Goal: Task Accomplishment & Management: Complete application form

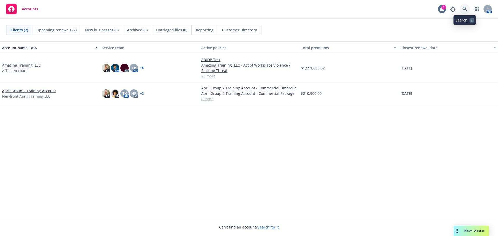
click at [468, 8] on link at bounding box center [465, 9] width 10 height 10
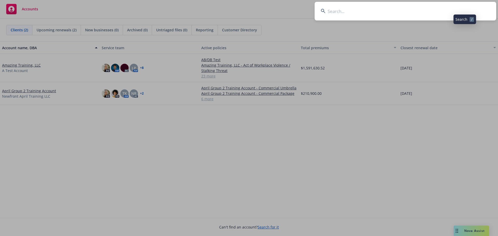
click at [457, 11] on input at bounding box center [406, 11] width 182 height 19
type input "SMM Facilities,"
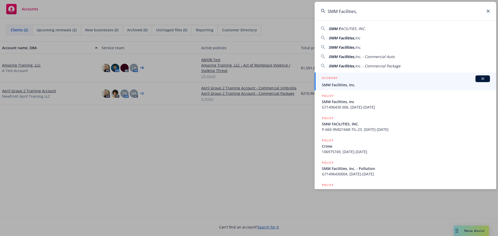
click at [359, 79] on div "ACCOUNT BI" at bounding box center [406, 79] width 168 height 7
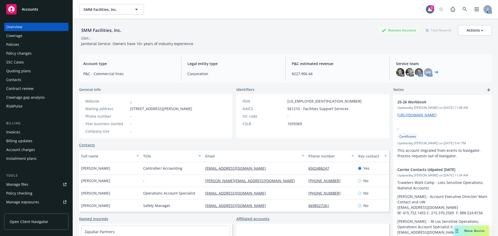
click at [23, 187] on div "Manage files" at bounding box center [17, 185] width 22 height 8
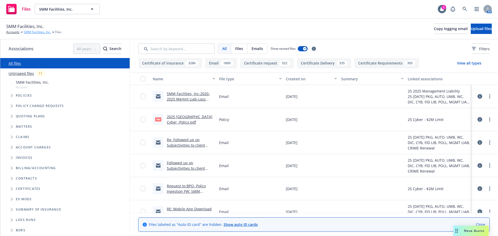
click at [39, 32] on link "SMM Facilities, Inc." at bounding box center [37, 32] width 27 height 5
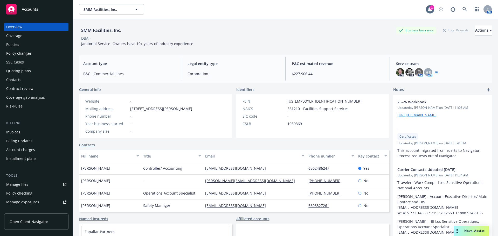
click at [23, 43] on div "Policies" at bounding box center [36, 44] width 60 height 8
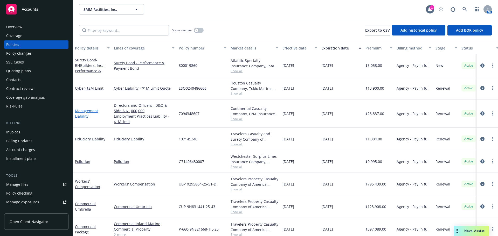
click at [87, 115] on link "Management Liability" at bounding box center [86, 114] width 23 height 10
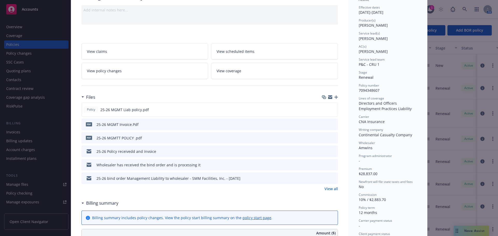
scroll to position [52, 0]
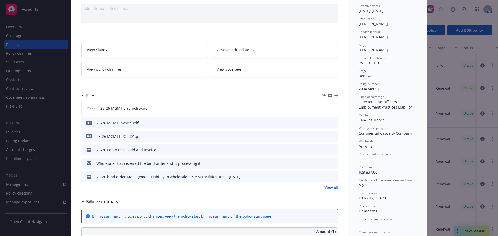
click at [332, 188] on link "View all" at bounding box center [331, 187] width 13 height 5
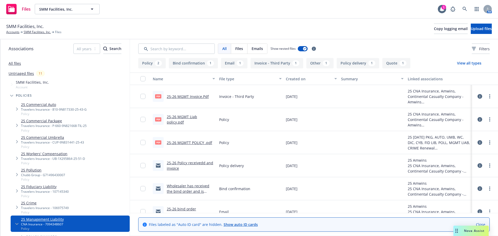
drag, startPoint x: 239, startPoint y: 51, endPoint x: 242, endPoint y: 52, distance: 3.2
click at [239, 51] on span "Files" at bounding box center [239, 48] width 8 height 5
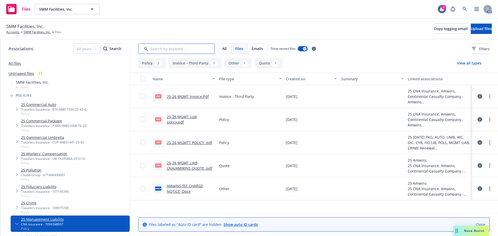
click at [163, 49] on input "Search by keyword..." at bounding box center [176, 49] width 77 height 10
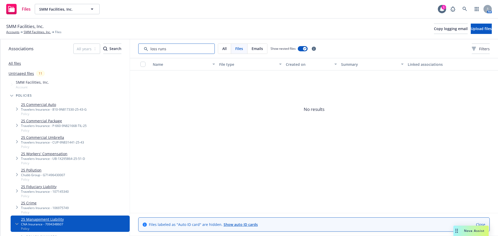
type input "loss runs"
click at [33, 33] on link "SMM Facilities, Inc." at bounding box center [37, 32] width 27 height 5
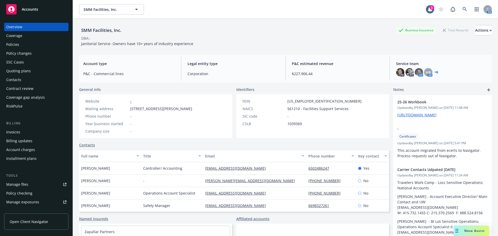
click at [22, 183] on div "Manage files" at bounding box center [17, 185] width 22 height 8
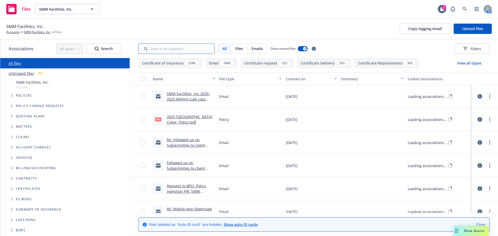
click at [170, 45] on input "Search by keyword..." at bounding box center [176, 49] width 77 height 10
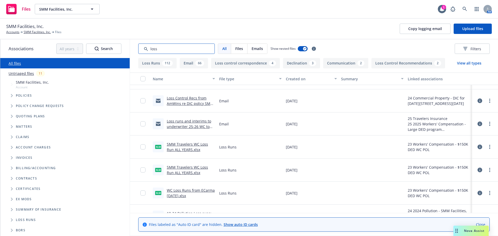
scroll to position [182, 0]
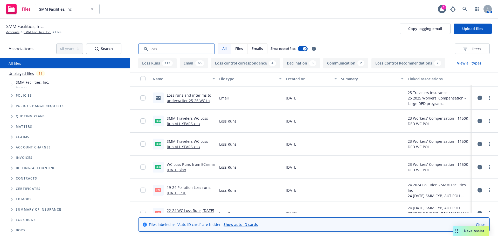
type input "loss"
click at [180, 122] on link "SMM Travelers WC Loss Run ALL YEARS.xlsx" at bounding box center [187, 121] width 41 height 10
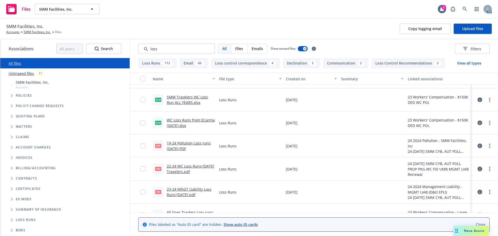
scroll to position [234, 0]
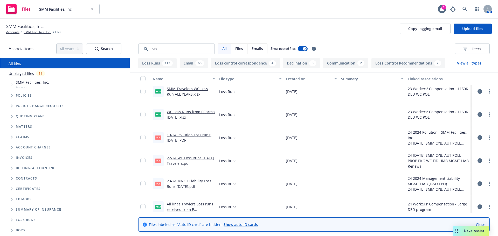
click at [176, 137] on link "19-24 Pollution Loss runs;7-18-24.PDF" at bounding box center [189, 138] width 45 height 10
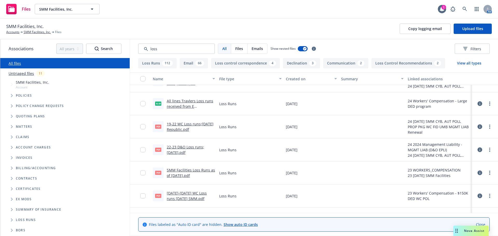
scroll to position [337, 0]
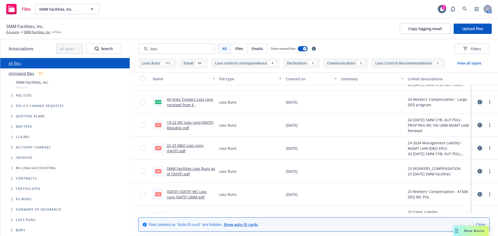
click at [177, 123] on link "19-22 WC Loss runs;6-4-24 Republic.pdf" at bounding box center [190, 125] width 47 height 10
click at [33, 32] on link "SMM Facilities, Inc." at bounding box center [37, 32] width 27 height 5
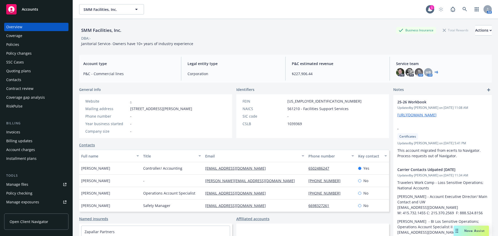
click at [19, 185] on div "Manage files" at bounding box center [17, 185] width 22 height 8
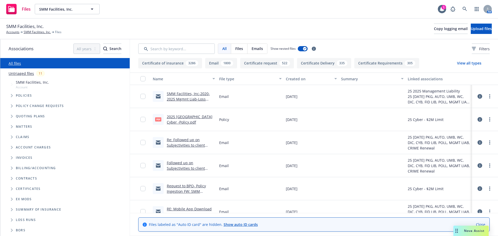
click at [192, 98] on link "SMM Facilities, Inc-2020-2025 Mgmnt Liab-Loss Runs" at bounding box center [188, 99] width 43 height 16
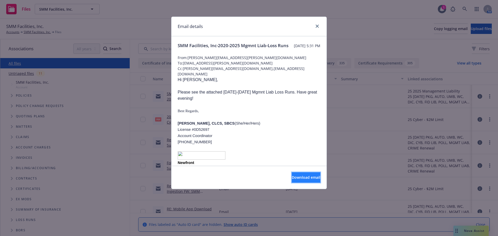
click at [292, 179] on span "Download email" at bounding box center [306, 177] width 29 height 5
click at [317, 26] on icon "close" at bounding box center [317, 26] width 3 height 3
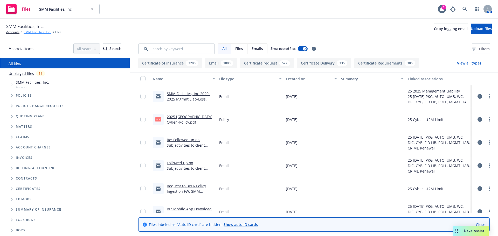
click at [32, 32] on link "SMM Facilities, Inc." at bounding box center [37, 32] width 27 height 5
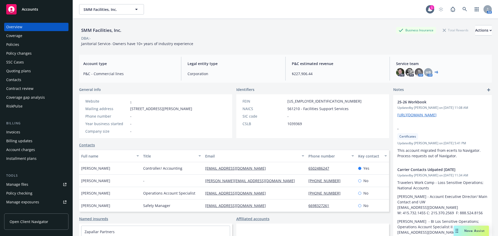
click at [24, 187] on div "Manage files" at bounding box center [17, 185] width 22 height 8
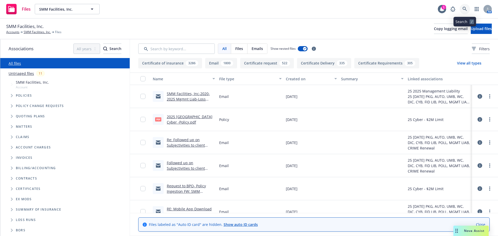
click at [465, 10] on icon at bounding box center [465, 9] width 5 height 5
click at [171, 46] on input "Search by keyword..." at bounding box center [176, 49] width 77 height 10
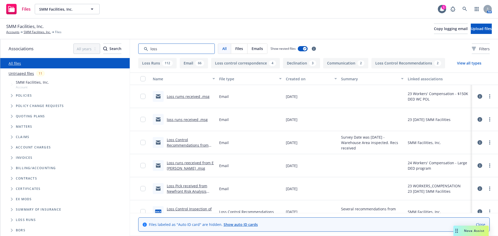
type input "loss"
click at [150, 64] on button "Loss Runs 112" at bounding box center [157, 63] width 38 height 10
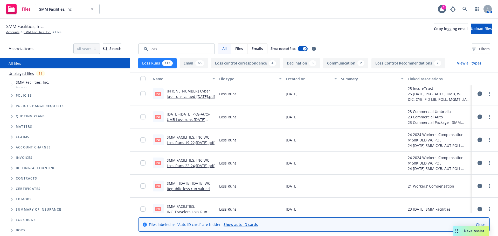
scroll to position [545, 0]
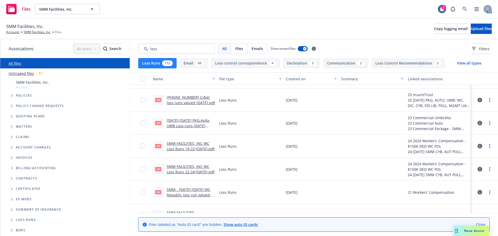
click at [193, 121] on link "2019-2024 PKG-Auto-UMB Loss runs 2-26-24 SMM.pdf" at bounding box center [188, 126] width 43 height 16
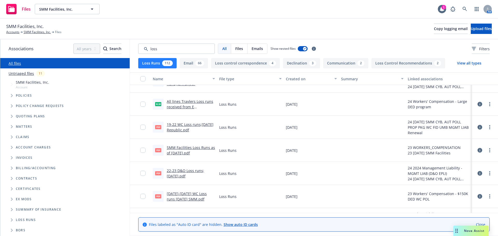
scroll to position [0, 0]
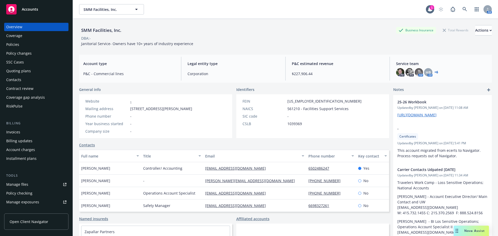
click at [14, 55] on div "Policy changes" at bounding box center [18, 53] width 25 height 8
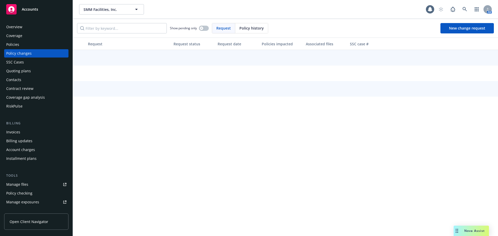
click at [22, 41] on div "Policies" at bounding box center [36, 44] width 60 height 8
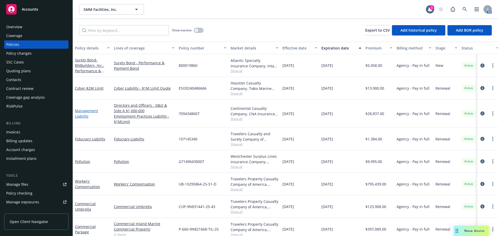
click at [80, 116] on link "Management Liability" at bounding box center [86, 114] width 23 height 10
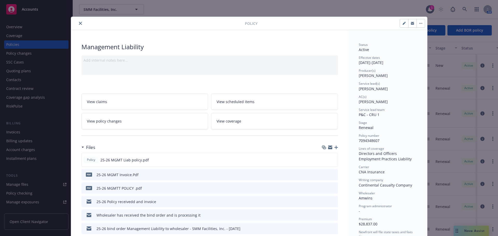
click at [335, 148] on icon "button" at bounding box center [337, 148] width 4 height 4
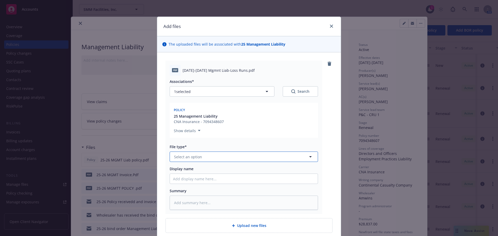
click at [205, 158] on button "Select an option" at bounding box center [244, 157] width 148 height 10
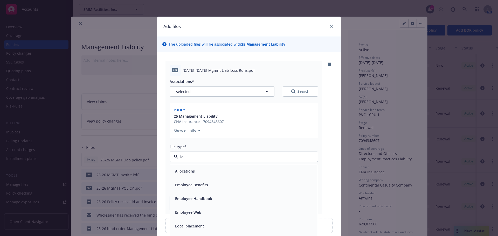
type input "l"
type input "los"
click at [188, 167] on div "Loss Runs" at bounding box center [244, 172] width 148 height 14
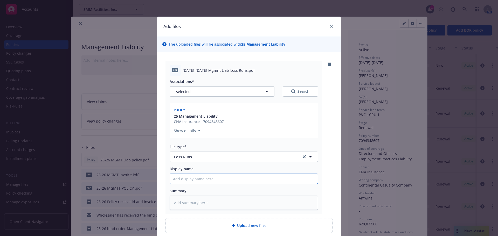
click at [207, 179] on input "Display name" at bounding box center [244, 179] width 148 height 10
paste input "Mgmnt Liab-Loss Runs"
type textarea "x"
click at [170, 180] on input "Mgmnt Liab-Loss Runs" at bounding box center [244, 179] width 148 height 10
type input "Mgmnt Liab-Loss Runs"
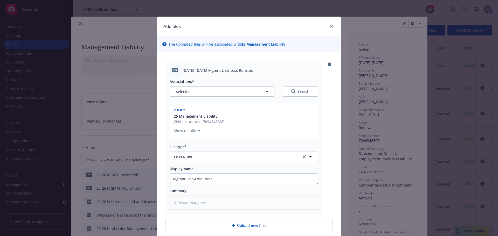
drag, startPoint x: 233, startPoint y: 183, endPoint x: 59, endPoint y: 192, distance: 174.7
click at [59, 192] on div "Add files The uploaded files will be associated with 25 Management Liability pd…" at bounding box center [249, 118] width 498 height 236
type textarea "x"
paste input "Mgmnt Liab-Loss Runs"
type textarea "x"
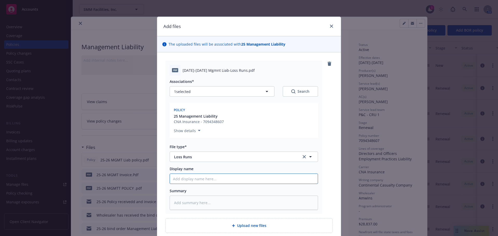
type input "Mgmnt Liab-Loss Runs"
drag, startPoint x: 217, startPoint y: 177, endPoint x: 37, endPoint y: 184, distance: 179.5
click at [45, 184] on div "Add files The uploaded files will be associated with 25 Management Liability pd…" at bounding box center [249, 118] width 498 height 236
type textarea "x"
click at [218, 176] on input "Display name" at bounding box center [244, 179] width 148 height 10
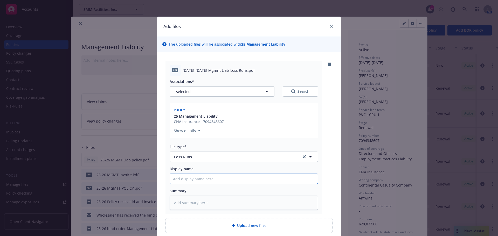
paste input "2020-2026 Mgmnt Liab-Loss Runs"
type textarea "x"
type input "2020-2026 Mgmnt Liab-Loss Runs"
click at [197, 206] on textarea at bounding box center [244, 203] width 148 height 14
paste textarea "2020-2026 Mgmnt Liab-Loss Runs"
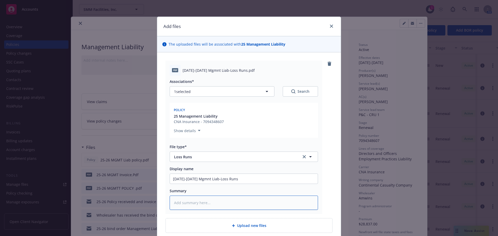
type textarea "x"
type textarea "2020-2026 Mgmnt Liab-Loss Runs"
click at [322, 123] on div "pdf 2020-2026 Mgmnt Liab-Loss Runs.pdf Associations* 1 selected Search Policy 2…" at bounding box center [249, 138] width 167 height 154
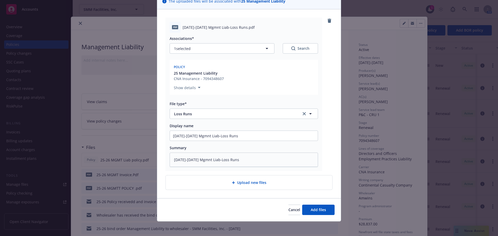
scroll to position [45, 0]
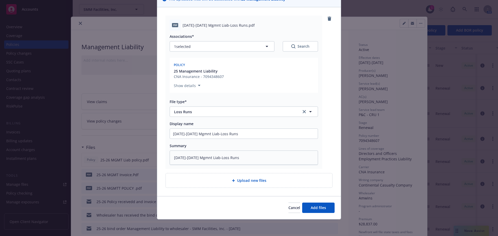
click at [319, 216] on div "Cancel Add files" at bounding box center [249, 208] width 184 height 23
click at [323, 211] on button "Add files" at bounding box center [318, 208] width 32 height 10
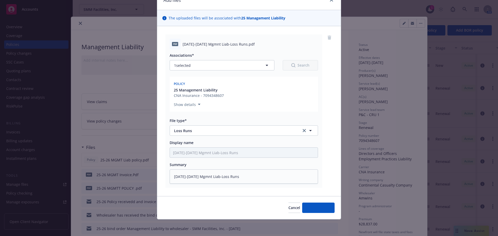
scroll to position [26, 0]
type textarea "x"
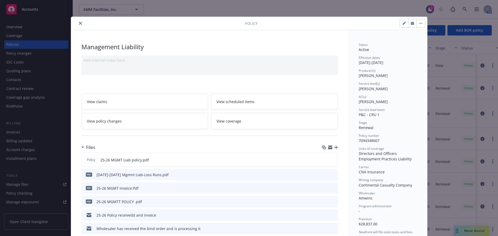
scroll to position [52, 0]
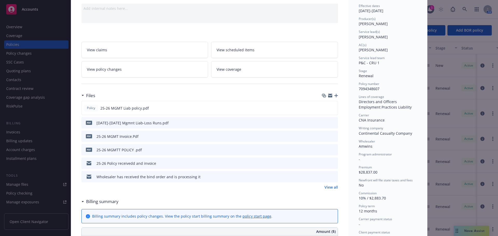
click at [331, 178] on icon "preview file" at bounding box center [333, 177] width 5 height 4
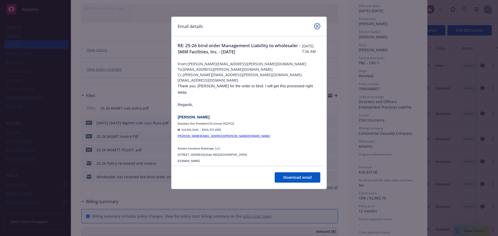
click at [317, 27] on icon "close" at bounding box center [317, 26] width 3 height 3
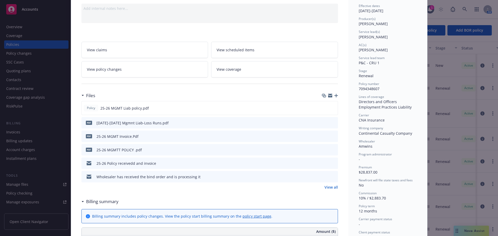
click at [332, 137] on icon "preview file" at bounding box center [333, 136] width 5 height 4
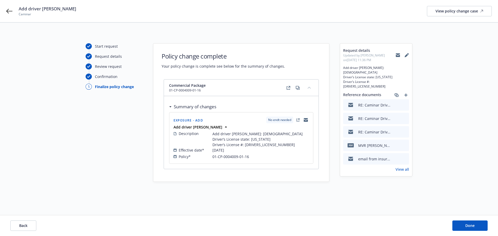
click at [403, 167] on link "View all" at bounding box center [402, 169] width 13 height 5
click at [406, 167] on link "View all" at bounding box center [402, 169] width 13 height 5
click at [466, 226] on span "Done" at bounding box center [470, 226] width 9 height 5
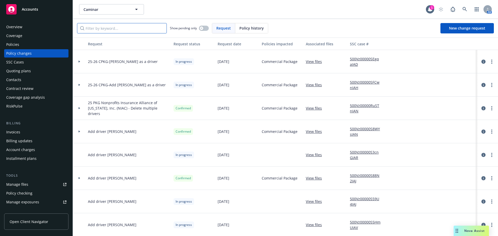
click at [122, 30] on input "Filter by keyword..." at bounding box center [122, 28] width 90 height 10
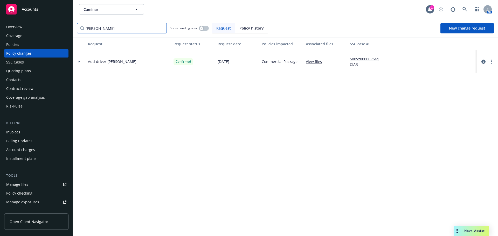
type input "josephine"
click at [358, 59] on link "500Vz00000R6rqCIAR" at bounding box center [367, 61] width 35 height 11
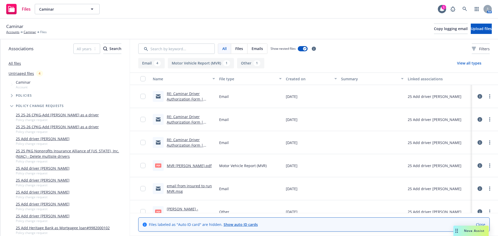
click at [186, 101] on link "RE: Caminar Driver Authorization Form | [PERSON_NAME] | Relief Licensed Vocatio…" at bounding box center [190, 101] width 46 height 21
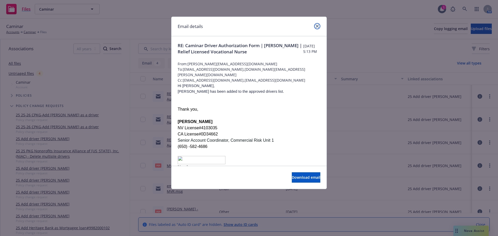
click at [318, 27] on icon "close" at bounding box center [317, 26] width 3 height 3
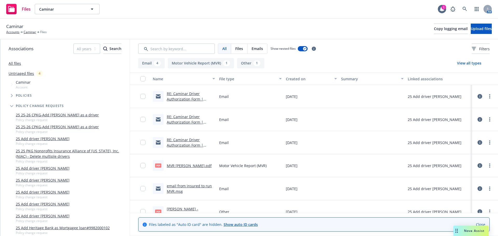
click at [482, 225] on link "Close" at bounding box center [480, 224] width 9 height 5
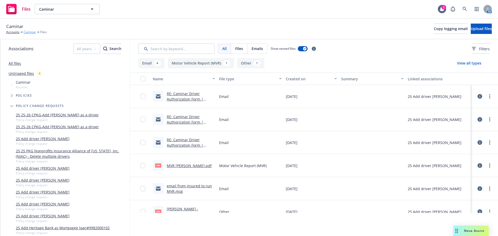
click at [29, 32] on link "Caminar" at bounding box center [30, 32] width 12 height 5
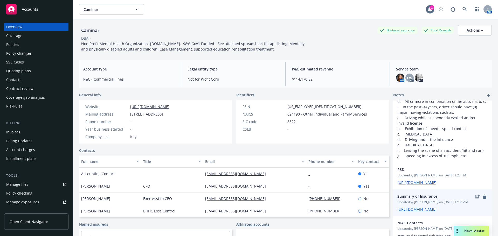
scroll to position [130, 0]
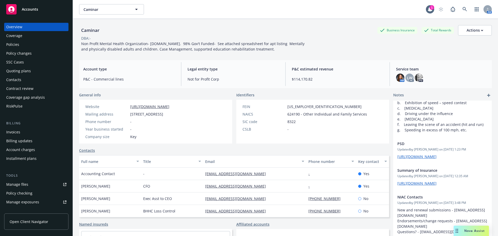
click at [22, 185] on div "Manage files" at bounding box center [17, 185] width 22 height 8
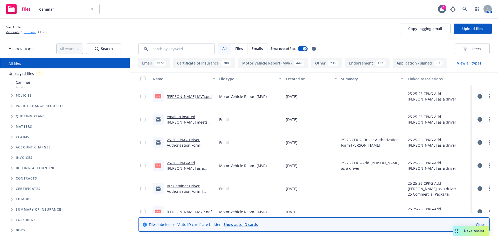
click at [29, 32] on link "Caminar" at bounding box center [30, 32] width 12 height 5
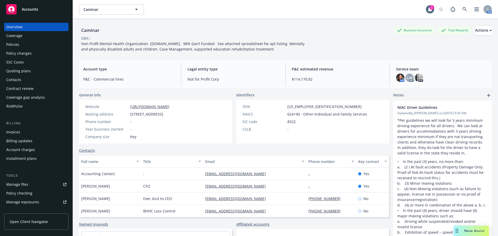
scroll to position [26, 0]
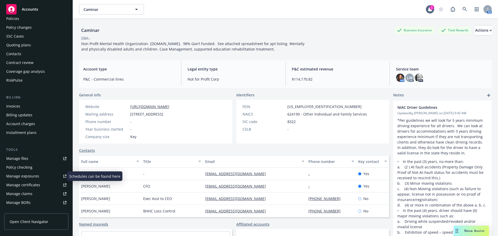
click at [24, 175] on div "Manage exposures" at bounding box center [22, 176] width 33 height 8
click at [36, 175] on div "Manage exposures" at bounding box center [22, 176] width 33 height 8
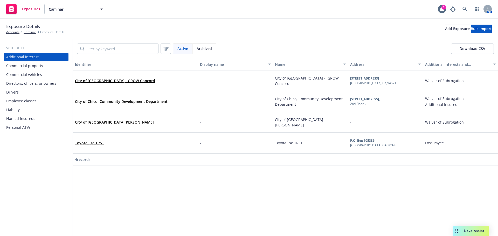
click at [18, 91] on div "Drivers" at bounding box center [36, 92] width 60 height 8
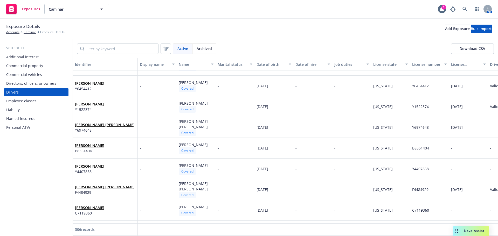
scroll to position [441, 0]
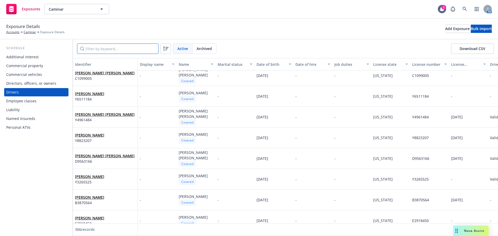
click at [135, 45] on input "Filter by keyword..." at bounding box center [118, 49] width 82 height 10
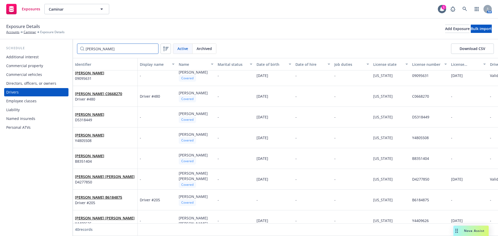
scroll to position [0, 0]
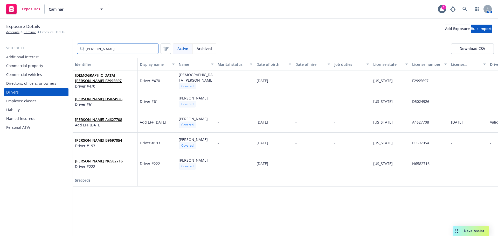
type input "[PERSON_NAME]"
click at [40, 174] on div "Schedule Additional interest Commercial property Commercial vehicles Directors,…" at bounding box center [36, 137] width 73 height 197
click at [153, 50] on input "[PERSON_NAME]" at bounding box center [118, 49] width 82 height 10
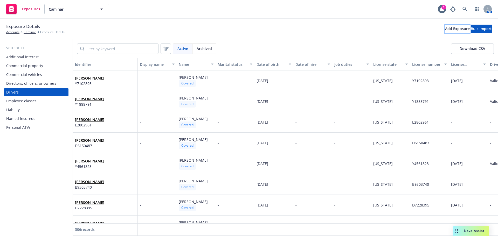
click at [445, 30] on div "Add Exposure" at bounding box center [457, 29] width 25 height 8
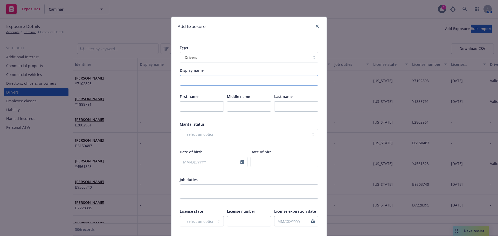
click at [199, 82] on input "Display name" at bounding box center [249, 80] width 139 height 10
click at [200, 104] on input "text" at bounding box center [202, 107] width 44 height 10
paste input "Chris Kuhns’"
drag, startPoint x: 205, startPoint y: 107, endPoint x: 190, endPoint y: 106, distance: 14.6
click at [190, 106] on input "Chris Kuhns’" at bounding box center [202, 107] width 44 height 10
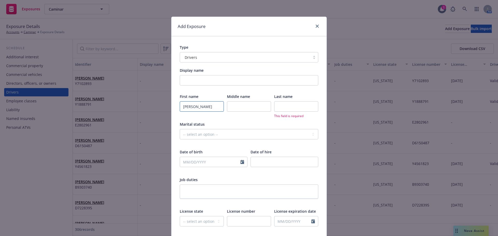
type input "Chris"
click at [231, 107] on input "text" at bounding box center [249, 107] width 44 height 10
click at [286, 108] on input "text" at bounding box center [296, 107] width 44 height 10
paste input "Kuhns’"
type input "Kuhns"
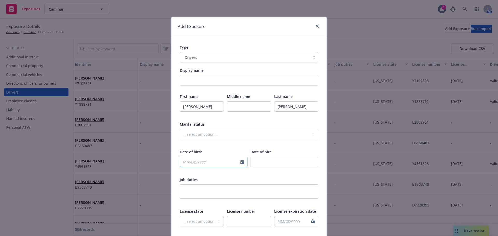
select select "9"
click at [209, 164] on input "text" at bounding box center [210, 162] width 60 height 10
drag, startPoint x: 204, startPoint y: 166, endPoint x: 0, endPoint y: 186, distance: 204.7
click at [0, 175] on div "Add Exposure Type Drivers Display name First name Chris Middle name Last name K…" at bounding box center [249, 118] width 498 height 236
type input "[DATE]"
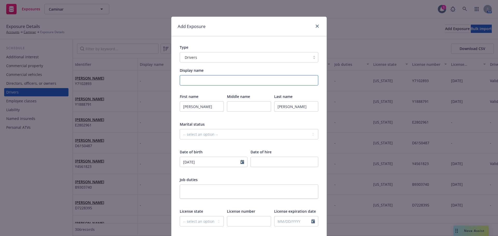
click at [288, 82] on input "Display name" at bounding box center [249, 80] width 139 height 10
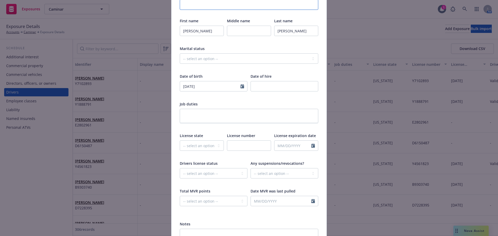
scroll to position [78, 0]
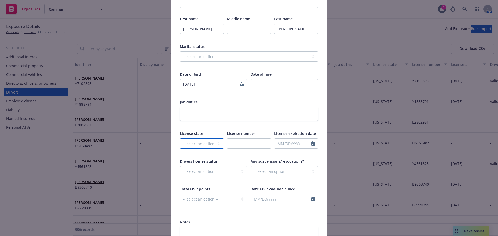
click at [204, 143] on select "-- select an option -- Alaska Alabama Arkansas American Samoa Arizona Californi…" at bounding box center [202, 144] width 44 height 10
select select "CA"
click at [204, 143] on select "-- select an option -- Alaska Alabama Arkansas American Samoa Arizona Californi…" at bounding box center [202, 144] width 44 height 10
click at [241, 143] on input "text" at bounding box center [249, 144] width 44 height 10
click at [250, 142] on input "text" at bounding box center [249, 144] width 44 height 10
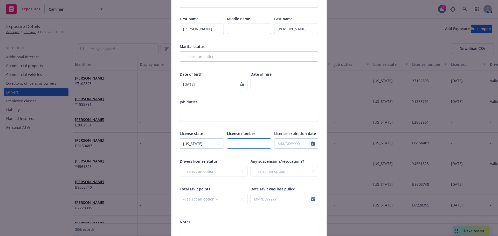
paste input "D2542849"
type input "D2542849"
click at [287, 116] on textarea at bounding box center [249, 114] width 139 height 14
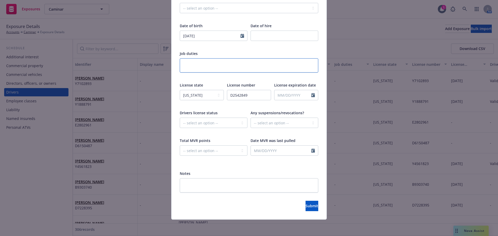
scroll to position [127, 0]
click at [222, 126] on select "-- select an option -- Cancelled Denied Disqualified Expired Invalid Limited No…" at bounding box center [214, 123] width 68 height 10
select select "VALID"
click at [180, 118] on select "-- select an option -- Cancelled Denied Disqualified Expired Invalid Limited No…" at bounding box center [214, 123] width 68 height 10
click at [313, 151] on icon "Calendar" at bounding box center [314, 150] width 4 height 4
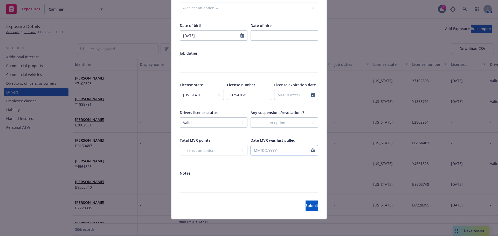
select select "9"
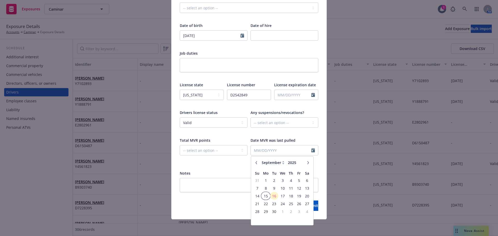
click at [267, 197] on span "15" at bounding box center [266, 196] width 8 height 6
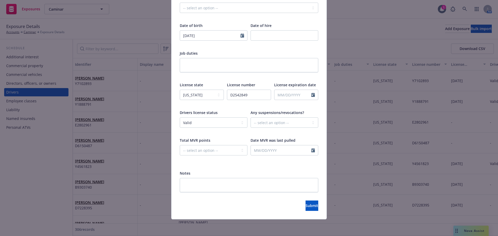
type input "09/15/2025"
click at [306, 204] on span "Submit" at bounding box center [312, 206] width 13 height 5
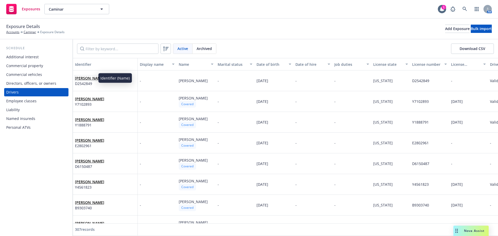
click at [86, 78] on link "Chris Kuhns" at bounding box center [89, 78] width 29 height 5
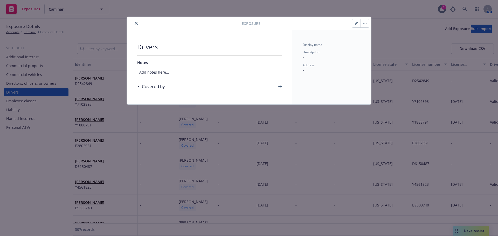
click at [279, 87] on icon "button" at bounding box center [281, 87] width 4 height 4
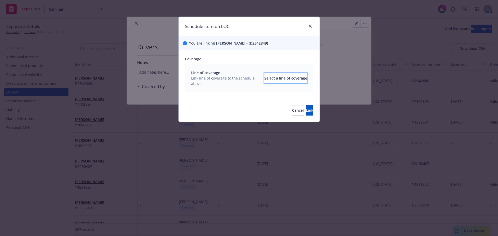
click at [297, 80] on div "Select a line of coverage" at bounding box center [286, 78] width 43 height 10
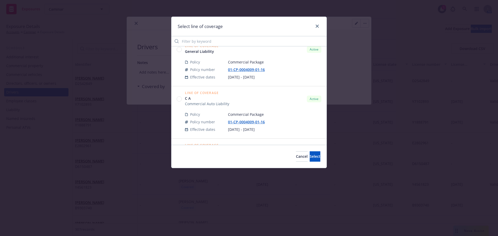
scroll to position [441, 0]
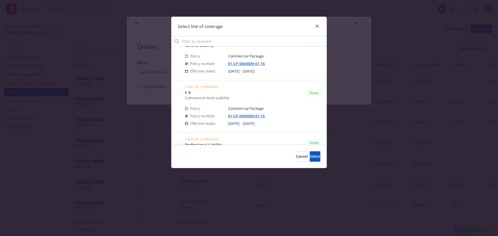
click at [180, 93] on circle at bounding box center [179, 93] width 5 height 5
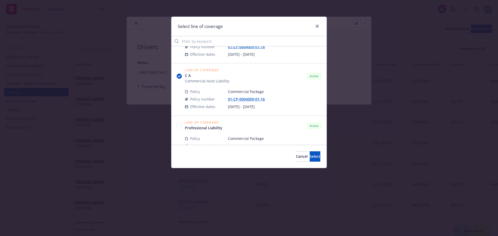
scroll to position [467, 0]
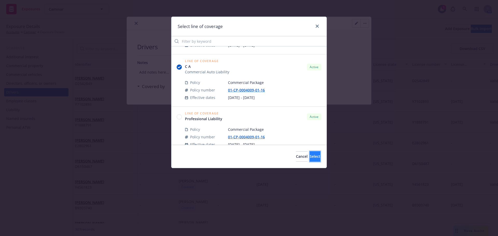
click at [310, 156] on button "Select" at bounding box center [315, 157] width 11 height 10
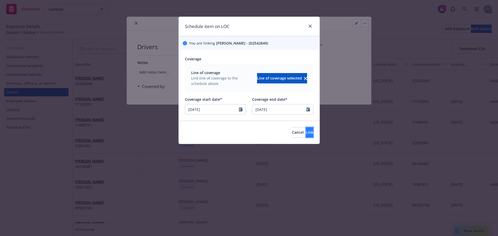
click at [306, 132] on span "Link" at bounding box center [310, 132] width 8 height 5
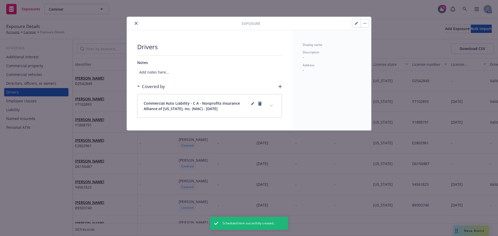
click at [136, 24] on icon "close" at bounding box center [136, 23] width 3 height 3
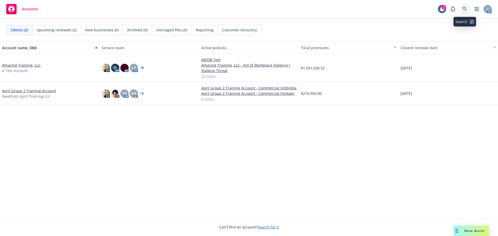
click at [465, 9] on icon at bounding box center [465, 9] width 4 height 4
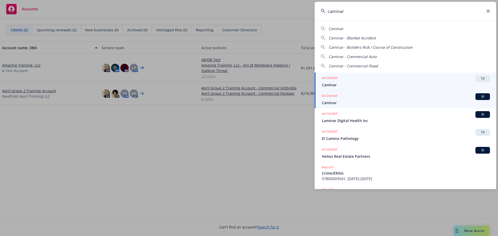
type input "caminar"
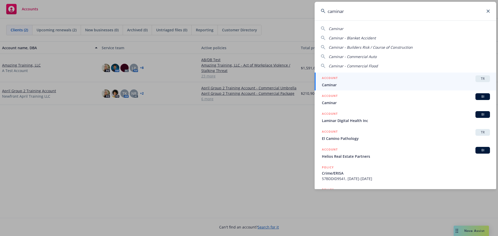
click at [408, 100] on div "ACCOUNT BI" at bounding box center [406, 96] width 168 height 7
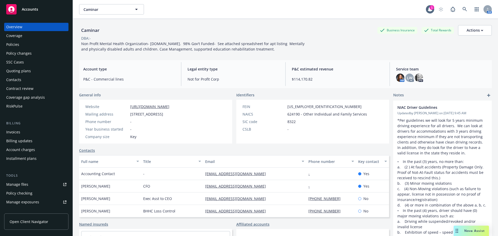
click at [19, 53] on div "Policy changes" at bounding box center [18, 53] width 25 height 8
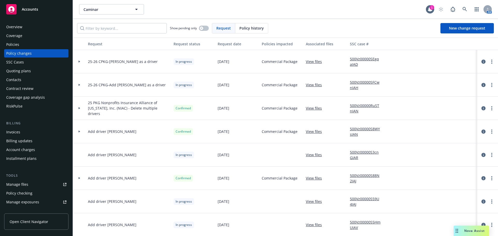
click at [18, 54] on div "Policy changes" at bounding box center [18, 53] width 25 height 8
click at [313, 86] on link "View files" at bounding box center [316, 84] width 20 height 5
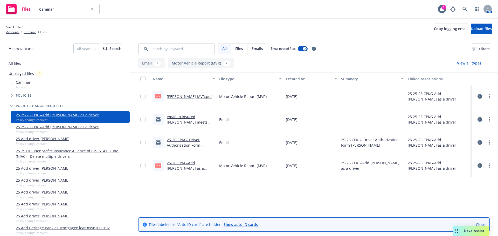
click at [185, 117] on link "email to insured [PERSON_NAME] meets NIAC driver guidelines" at bounding box center [187, 122] width 41 height 16
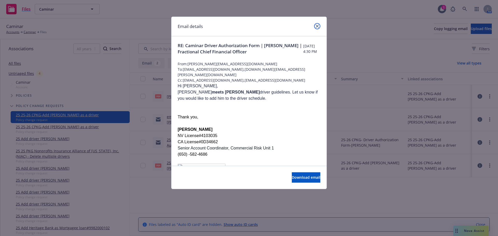
drag, startPoint x: 317, startPoint y: 25, endPoint x: 292, endPoint y: 22, distance: 25.4
click at [316, 25] on icon "close" at bounding box center [317, 26] width 3 height 3
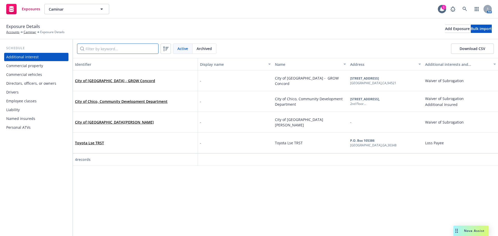
click at [116, 47] on input "Filter by keyword..." at bounding box center [118, 49] width 82 height 10
click at [18, 89] on div "Drivers" at bounding box center [12, 92] width 12 height 8
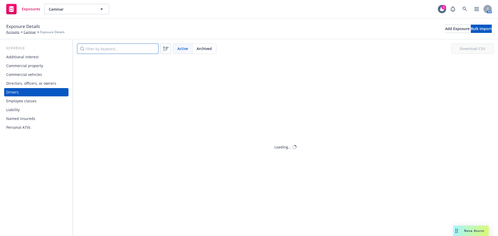
click at [112, 49] on input "Filter by keyword..." at bounding box center [118, 49] width 82 height 10
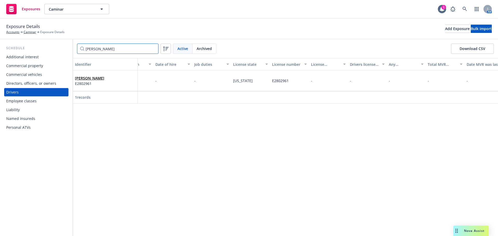
scroll to position [0, 147]
type input "[PERSON_NAME]"
click at [32, 31] on link "Caminar" at bounding box center [30, 32] width 12 height 5
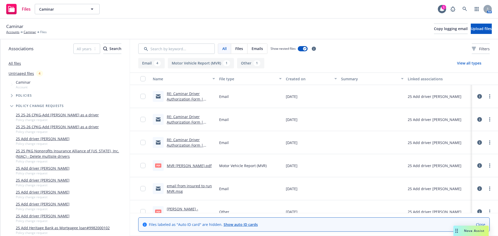
click at [186, 100] on link "RE: Caminar Driver Authorization Form | Josephine Aranias | Relief Licensed Voc…" at bounding box center [190, 101] width 46 height 21
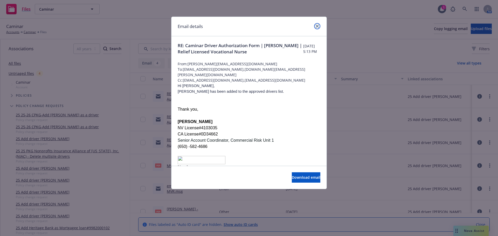
click at [320, 28] on link "close" at bounding box center [317, 26] width 6 height 6
